Goal: Transaction & Acquisition: Download file/media

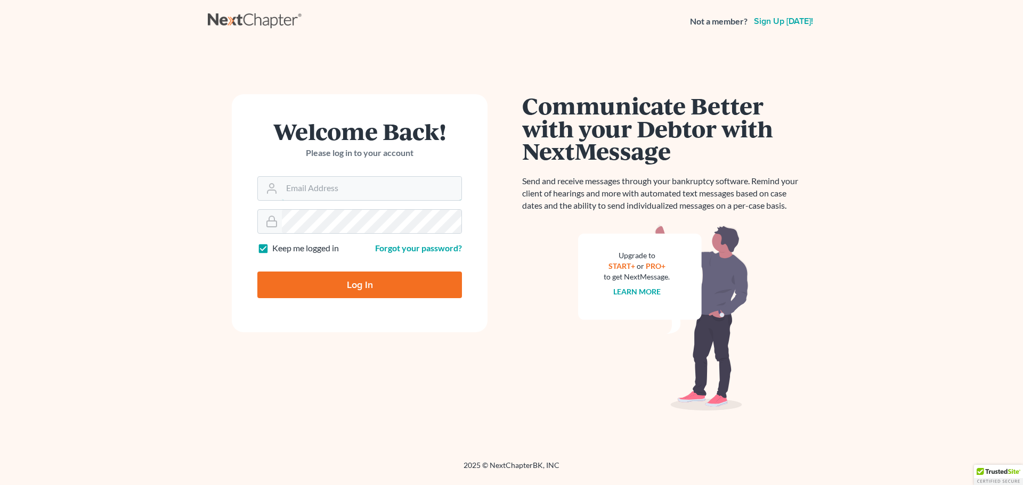
type input "[EMAIL_ADDRESS][DOMAIN_NAME]"
click at [353, 283] on input "Log In" at bounding box center [359, 285] width 205 height 27
type input "Thinking..."
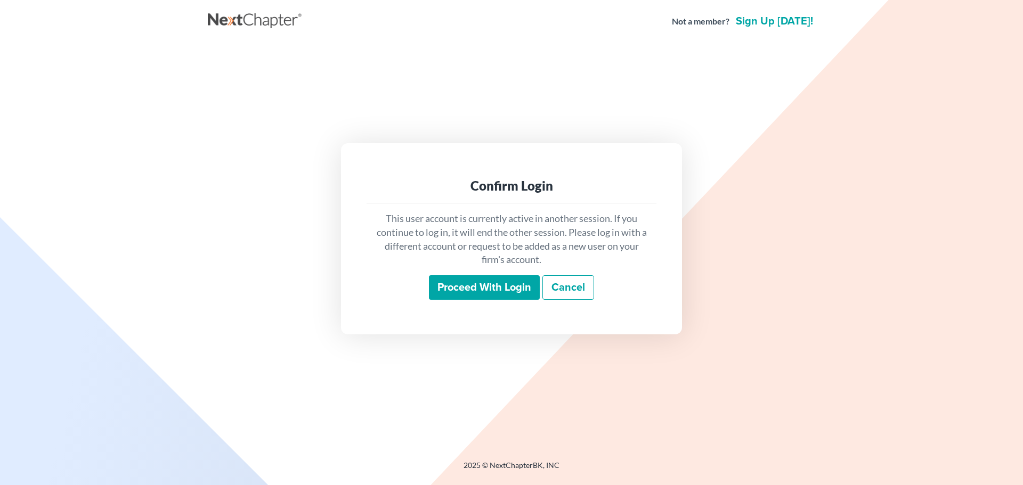
click at [460, 287] on input "Proceed with login" at bounding box center [484, 287] width 111 height 25
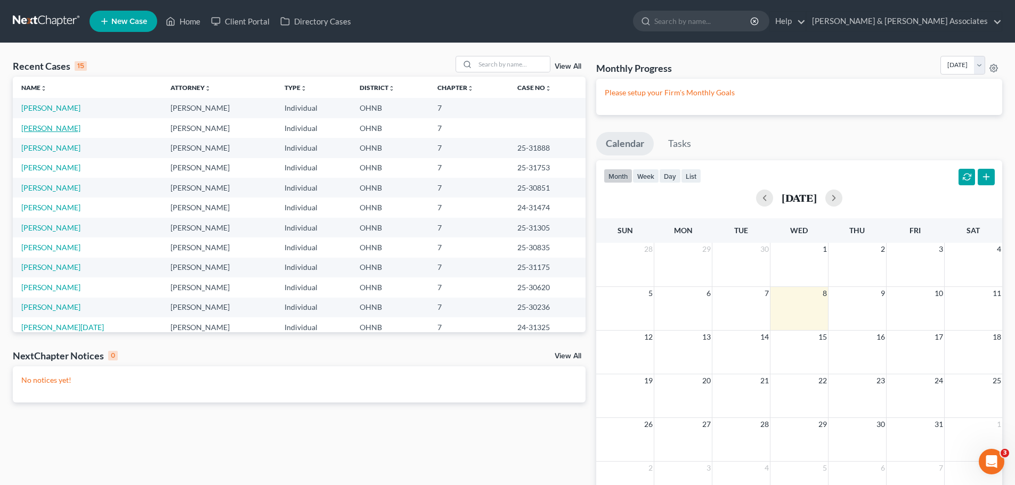
click at [59, 128] on link "Murray, Gustave" at bounding box center [50, 128] width 59 height 9
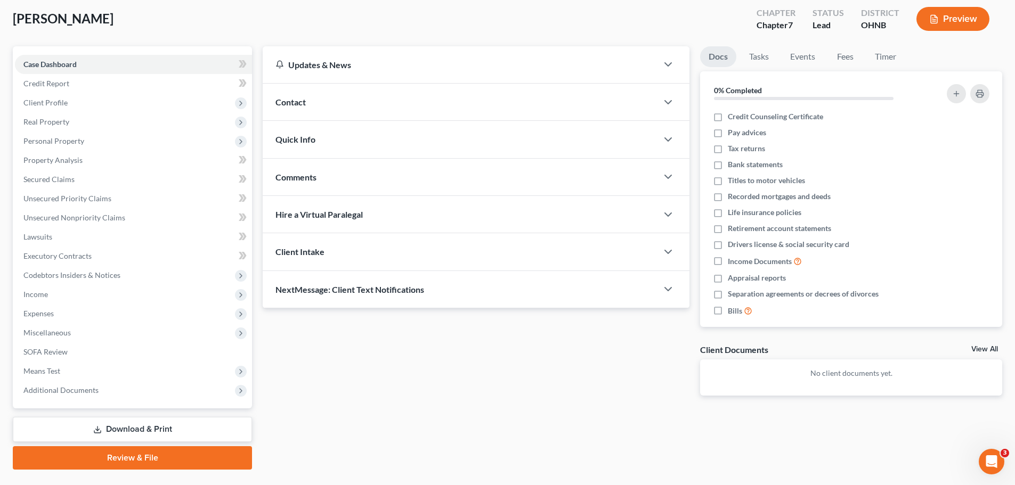
scroll to position [81, 0]
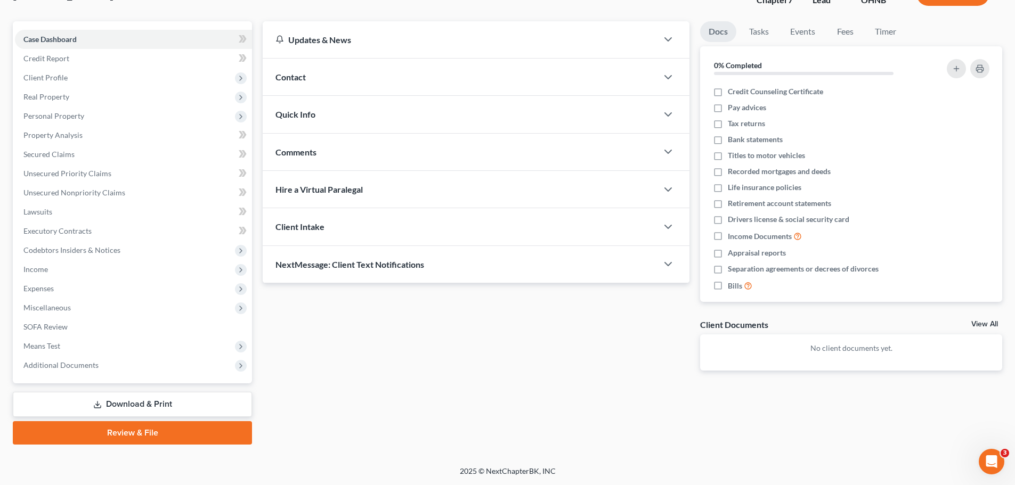
click at [151, 405] on link "Download & Print" at bounding box center [132, 404] width 239 height 25
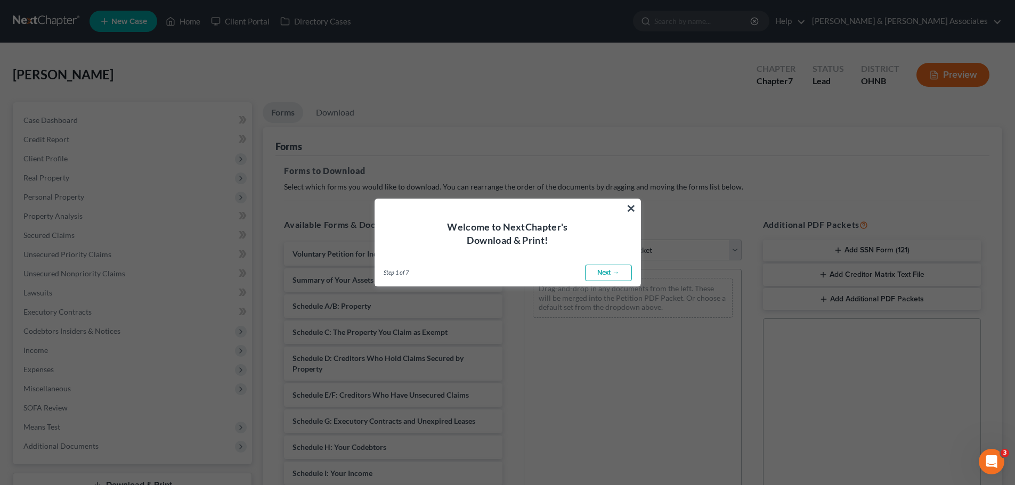
click at [604, 272] on link "Next →" at bounding box center [608, 273] width 47 height 17
select select "0"
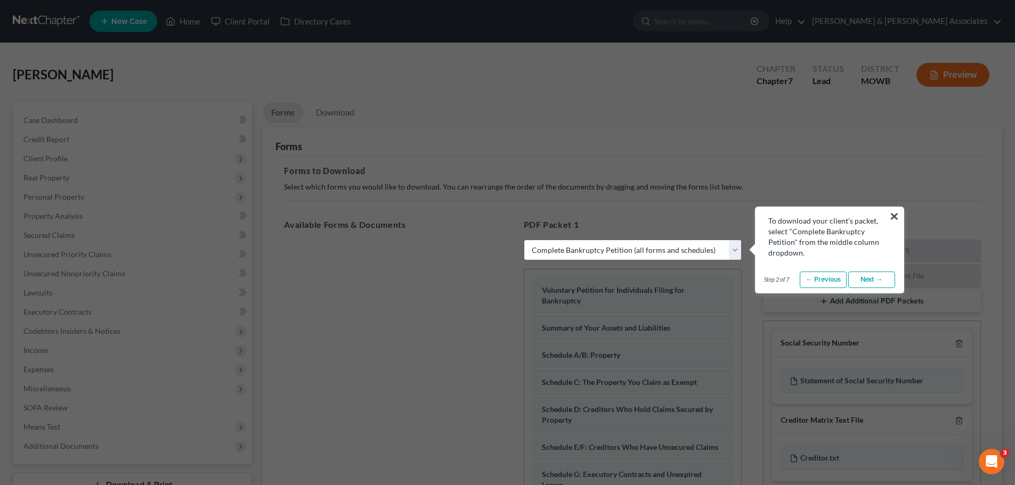
click at [731, 250] on select "Choose Default Petition PDF Packet Complete Bankruptcy Petition (all forms and …" at bounding box center [633, 250] width 218 height 21
click at [524, 240] on select "Choose Default Petition PDF Packet Complete Bankruptcy Petition (all forms and …" at bounding box center [633, 250] width 218 height 21
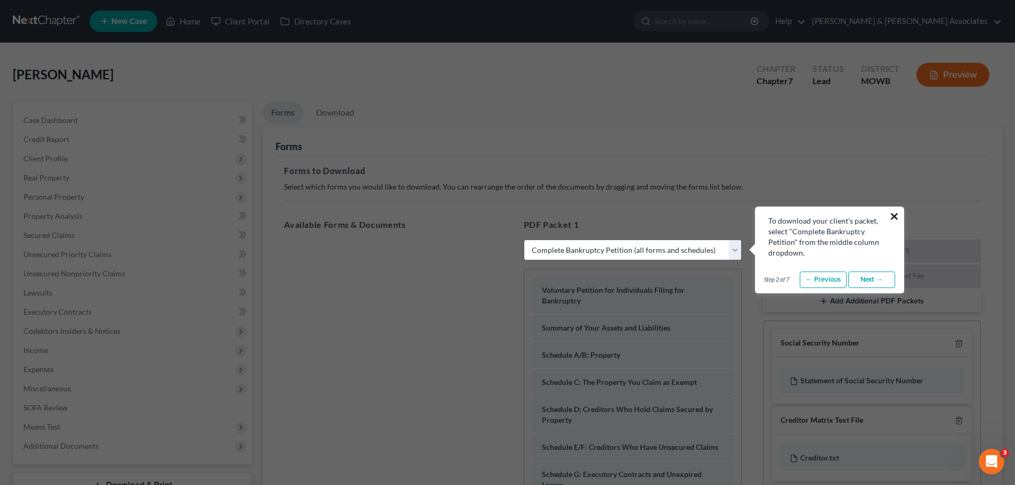
click at [897, 218] on button "×" at bounding box center [894, 216] width 10 height 17
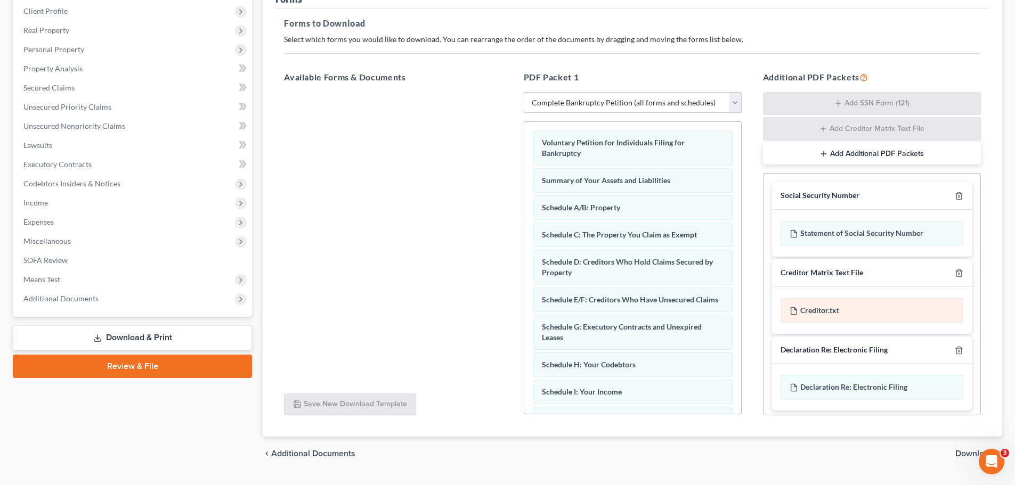
scroll to position [174, 0]
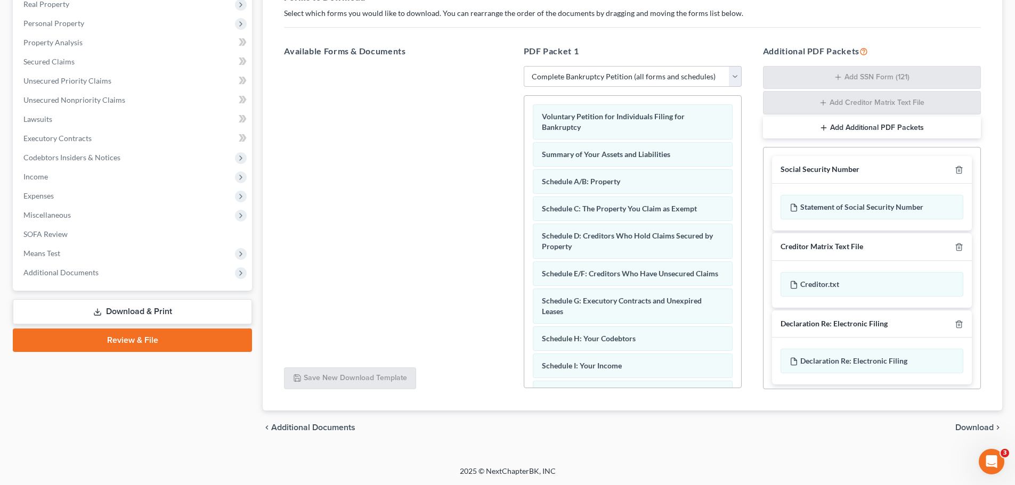
click at [972, 425] on span "Download" at bounding box center [974, 428] width 38 height 9
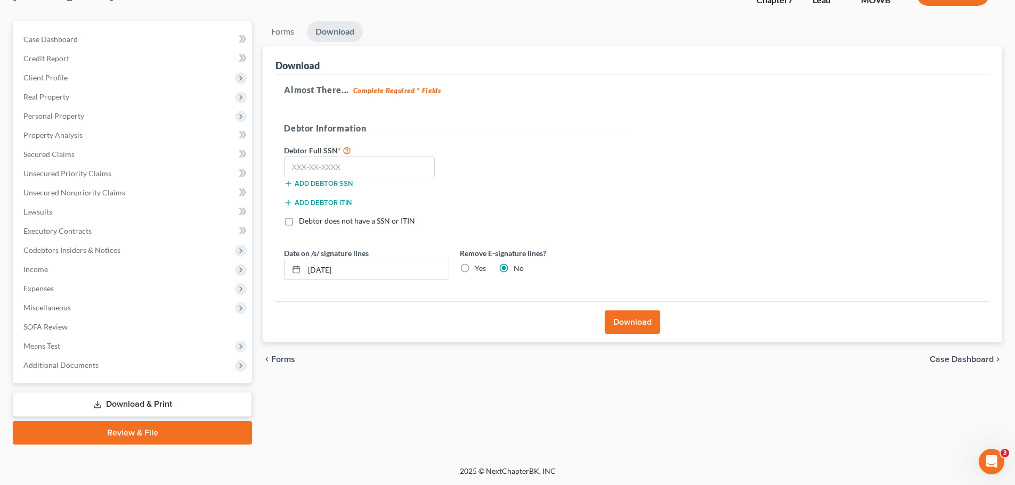
click at [625, 321] on button "Download" at bounding box center [632, 322] width 55 height 23
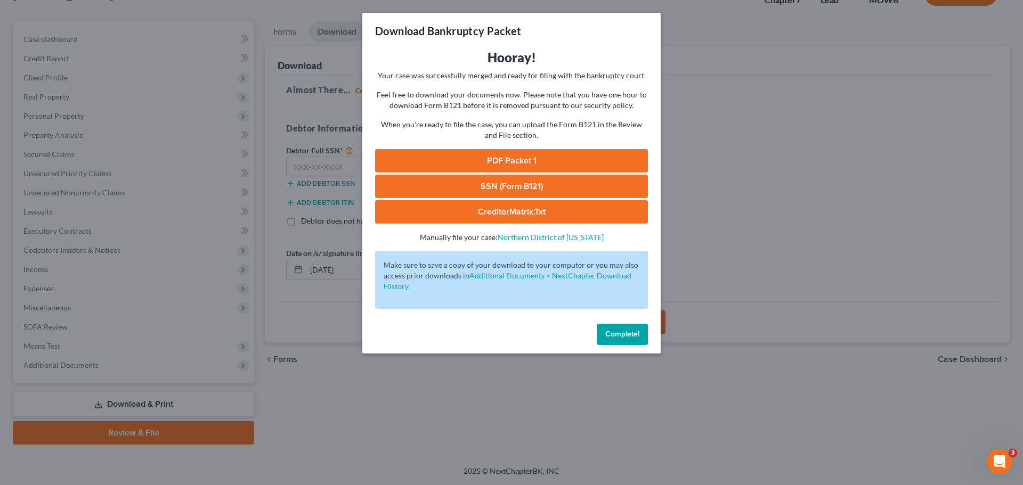
click at [526, 162] on link "PDF Packet 1" at bounding box center [511, 160] width 273 height 23
